Goal: Contribute content: Add original content to the website for others to see

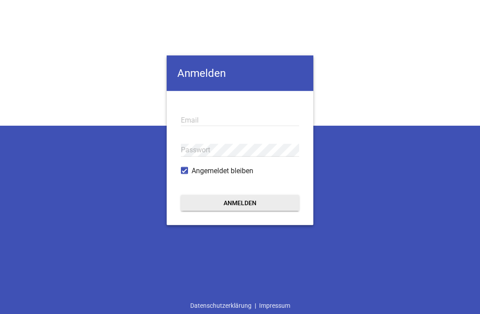
click at [224, 119] on input "email" at bounding box center [240, 120] width 118 height 12
click at [242, 119] on input "[PERSON_NAME].[PERSON_NAME]" at bounding box center [240, 120] width 118 height 12
type input "[PERSON_NAME].[PERSON_NAME]"
click at [224, 116] on input "email" at bounding box center [240, 120] width 118 height 12
type input "BETTINA.PAQUET@sz-birkenweg.de"
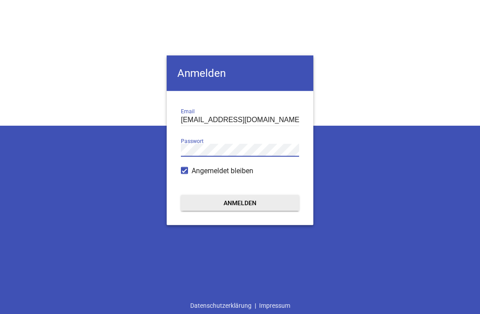
click at [271, 207] on button "Anmelden" at bounding box center [240, 203] width 118 height 16
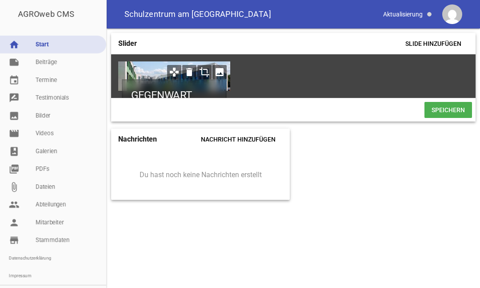
click at [52, 63] on link "note Beiträge" at bounding box center [53, 62] width 106 height 18
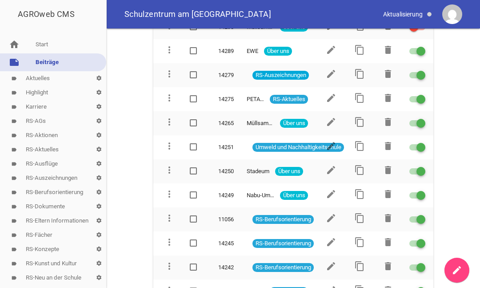
scroll to position [156, 0]
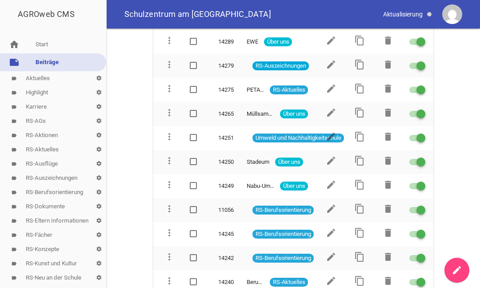
click at [333, 184] on icon "edit" at bounding box center [331, 184] width 11 height 11
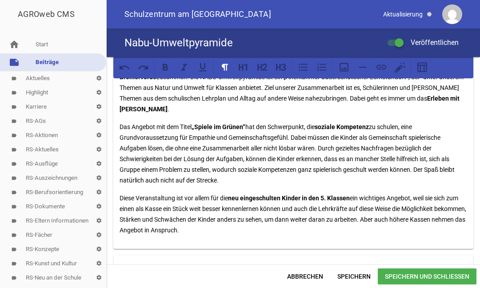
scroll to position [125, 0]
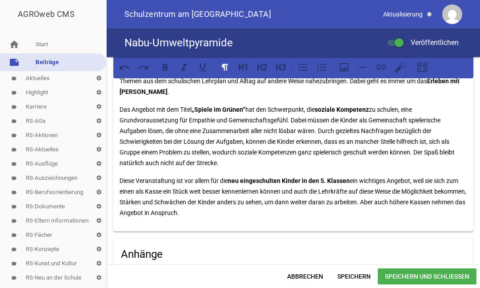
click at [449, 190] on p "Diese Veranstaltung ist vor allem für die neu eingeschulten Kinder in den 5. Kl…" at bounding box center [294, 196] width 348 height 43
click at [463, 188] on p "Diese Veranstaltung ist vor allem für die neu eingeschulten Kinder in den 5. Kl…" at bounding box center [294, 196] width 348 height 43
click at [439, 277] on span "Speichern und Schließen" at bounding box center [427, 276] width 99 height 16
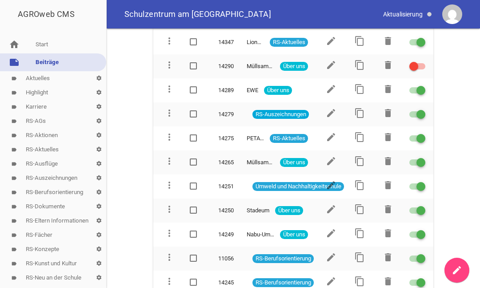
scroll to position [109, 0]
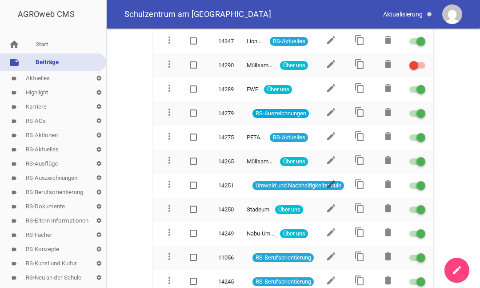
click at [333, 232] on icon "edit" at bounding box center [331, 232] width 11 height 11
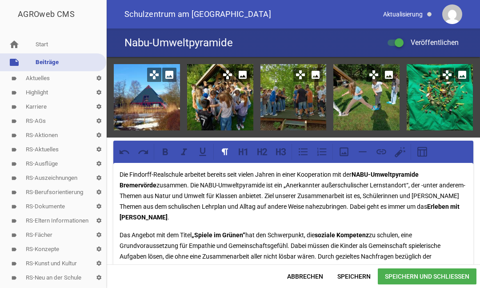
click at [445, 78] on icon "games" at bounding box center [447, 75] width 14 height 14
click at [447, 71] on icon "games" at bounding box center [447, 75] width 14 height 14
click at [463, 72] on icon "image" at bounding box center [462, 75] width 14 height 14
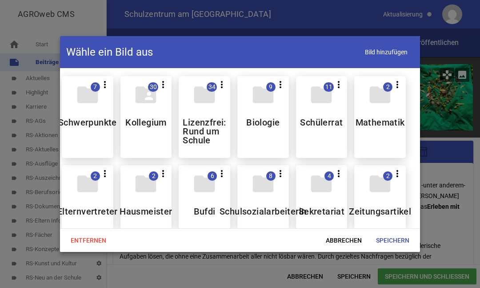
scroll to position [0, 7]
click at [345, 239] on span "Abbrechen" at bounding box center [344, 240] width 50 height 16
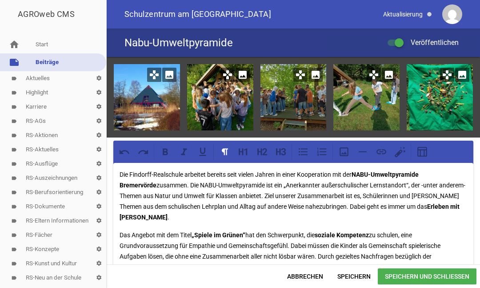
click at [353, 241] on p "Das Angebot mit dem Titel „Spiele im Grünen“ hat den Schwerpunkt, die soziale K…" at bounding box center [294, 261] width 348 height 64
click at [461, 76] on icon "image" at bounding box center [462, 75] width 14 height 14
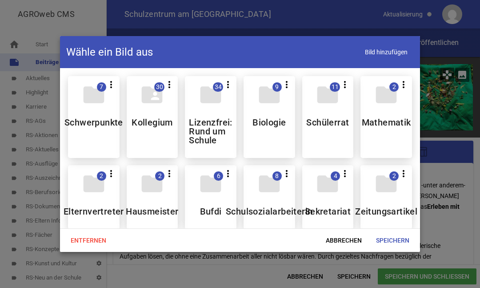
click at [454, 76] on div at bounding box center [240, 144] width 480 height 288
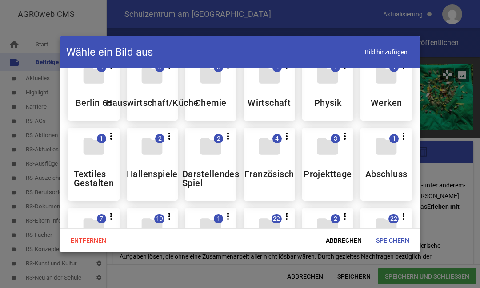
scroll to position [181, 0]
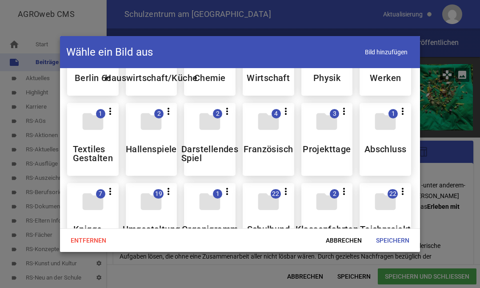
click at [329, 147] on h5 "Projekttage" at bounding box center [327, 148] width 48 height 9
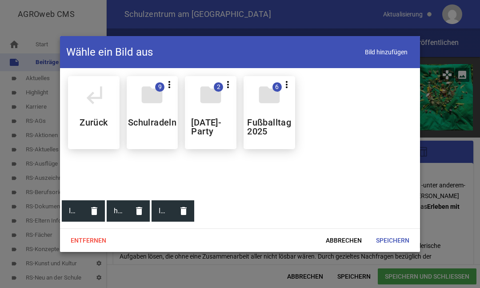
scroll to position [0, 0]
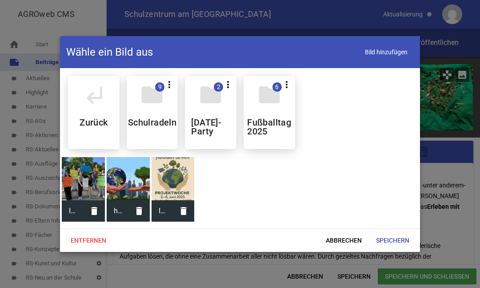
click at [86, 111] on div "subdirectory_arrow_left Zurück" at bounding box center [94, 112] width 52 height 73
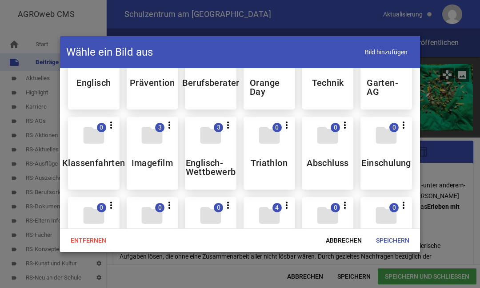
click at [390, 160] on h5 "Einschulung" at bounding box center [385, 162] width 49 height 9
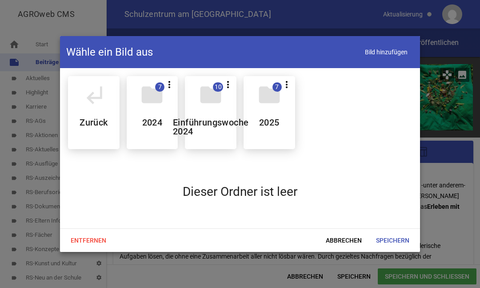
click at [216, 112] on div "folder 10 more_vert Teilen Bearbeiten Löschen Einführungswoche 2024" at bounding box center [211, 112] width 52 height 73
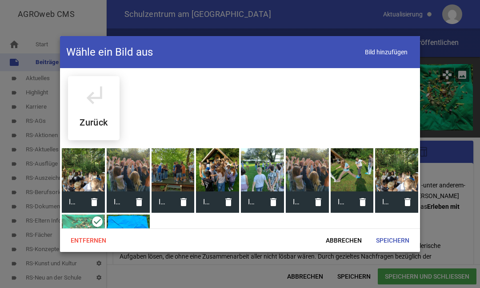
click at [119, 164] on div at bounding box center [128, 169] width 43 height 43
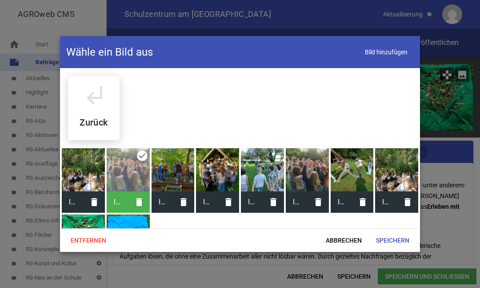
click at [399, 243] on span "Speichern" at bounding box center [393, 240] width 48 height 16
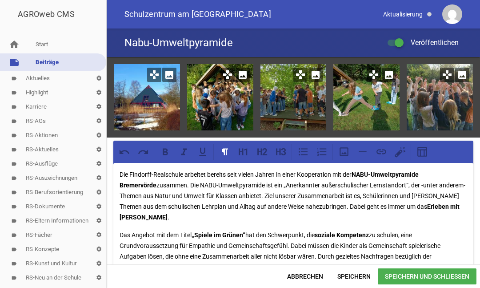
scroll to position [15, 0]
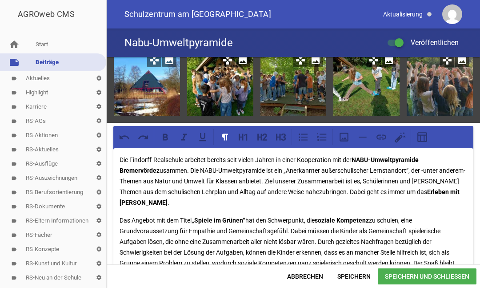
click at [449, 276] on span "Speichern und Schließen" at bounding box center [427, 276] width 99 height 16
